Goal: Download file/media

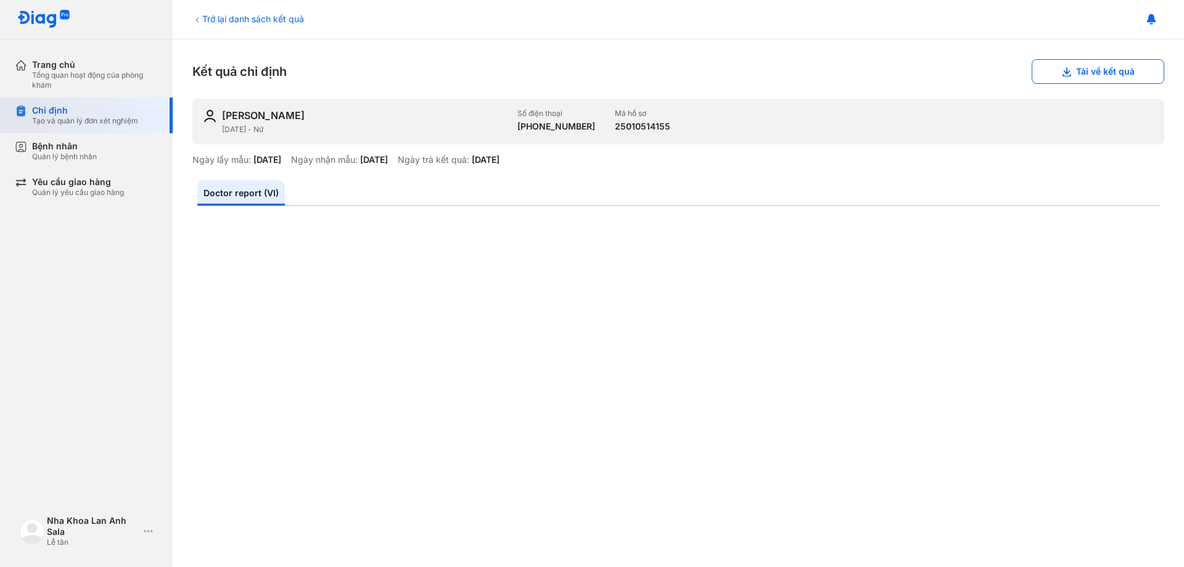
click at [63, 110] on div "Chỉ định" at bounding box center [85, 110] width 106 height 11
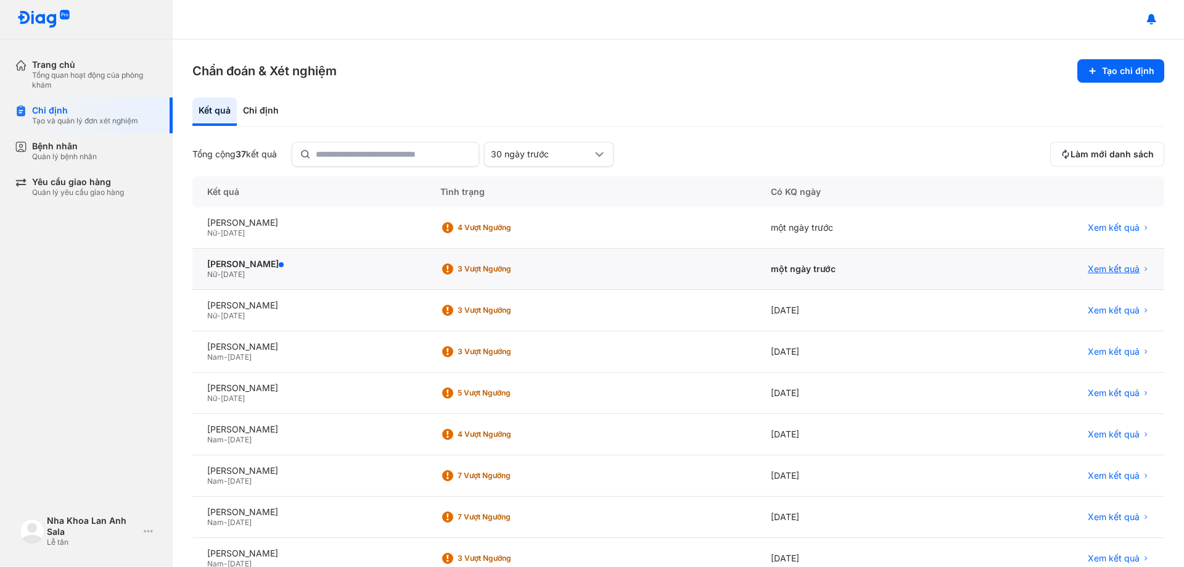
click at [1118, 266] on span "Xem kết quả" at bounding box center [1114, 268] width 52 height 11
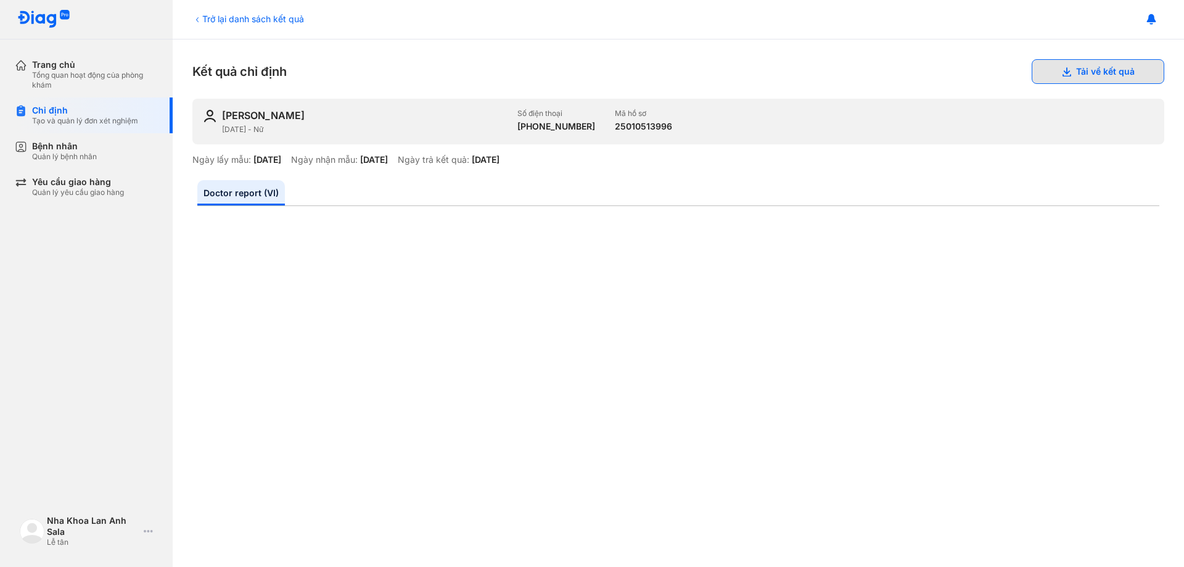
click at [1103, 73] on button "Tải về kết quả" at bounding box center [1098, 71] width 133 height 25
